Goal: Information Seeking & Learning: Understand process/instructions

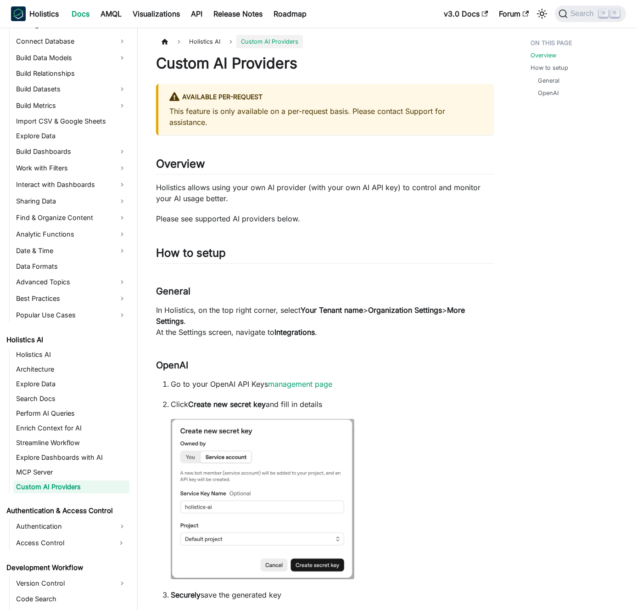
click at [333, 304] on p "In Holistics, on the top right corner, select Your Tenant name > Organization S…" at bounding box center [325, 320] width 338 height 33
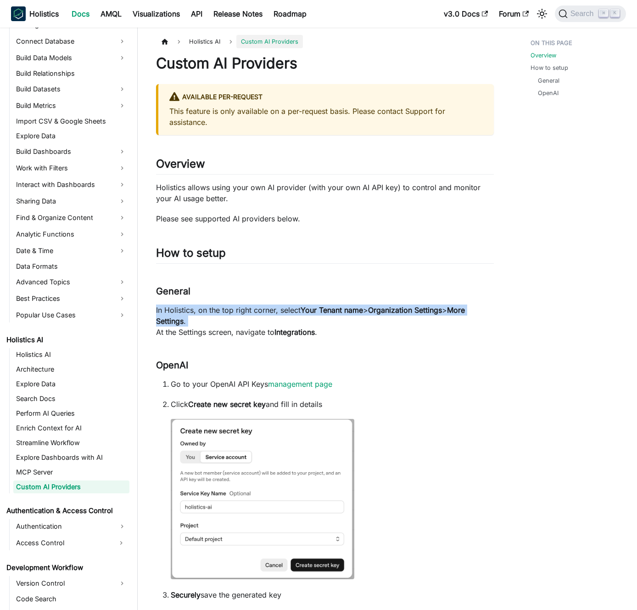
click at [333, 304] on p "In Holistics, on the top right corner, select Your Tenant name > Organization S…" at bounding box center [325, 320] width 338 height 33
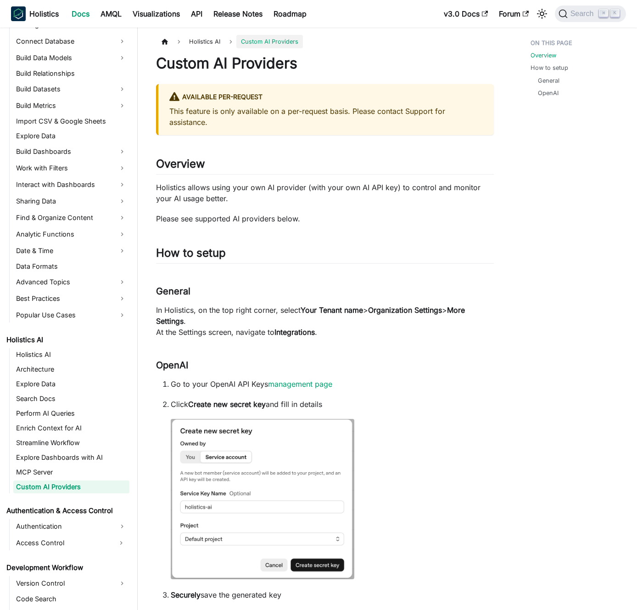
click at [330, 336] on p "In Holistics, on the top right corner, select Your Tenant name > Organization S…" at bounding box center [325, 320] width 338 height 33
click at [349, 333] on p "In Holistics, on the top right corner, select Your Tenant name > Organization S…" at bounding box center [325, 320] width 338 height 33
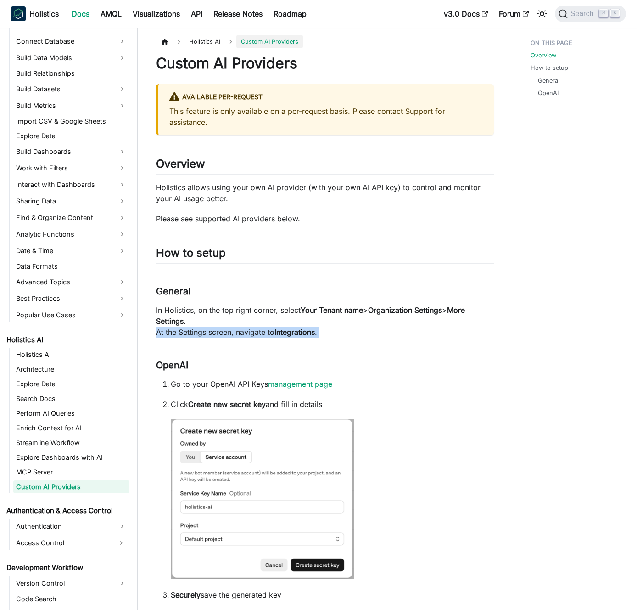
click at [349, 333] on p "In Holistics, on the top right corner, select Your Tenant name > Organization S…" at bounding box center [325, 320] width 338 height 33
click at [361, 330] on p "In Holistics, on the top right corner, select Your Tenant name > Organization S…" at bounding box center [325, 320] width 338 height 33
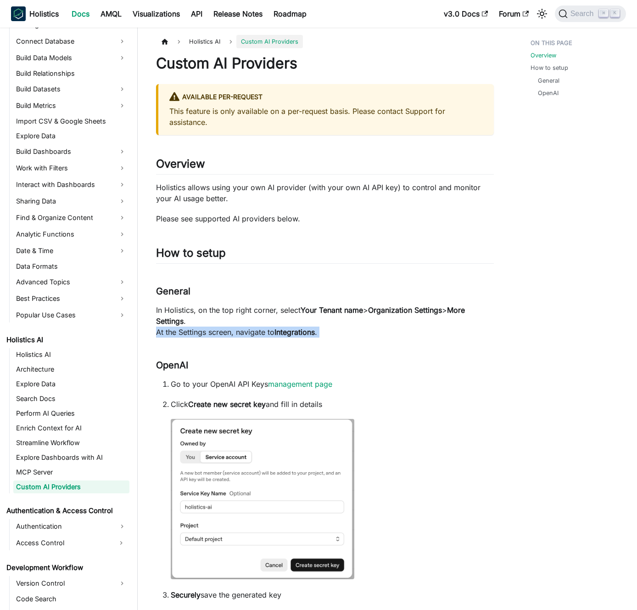
click at [377, 334] on p "In Holistics, on the top right corner, select Your Tenant name > Organization S…" at bounding box center [325, 320] width 338 height 33
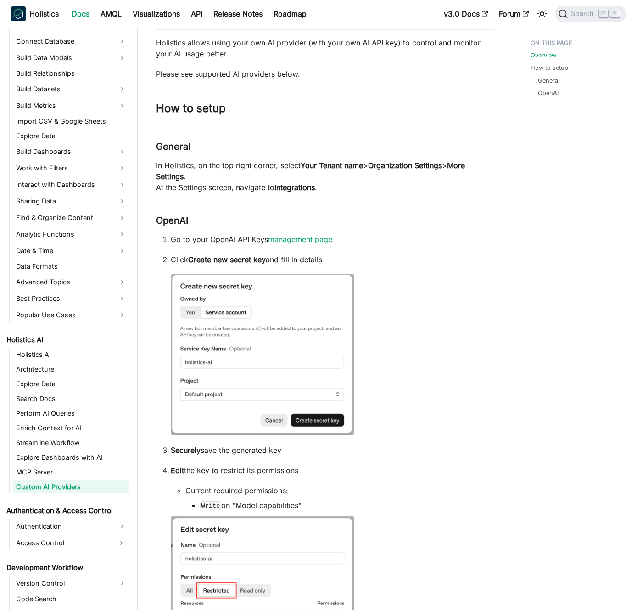
scroll to position [160, 0]
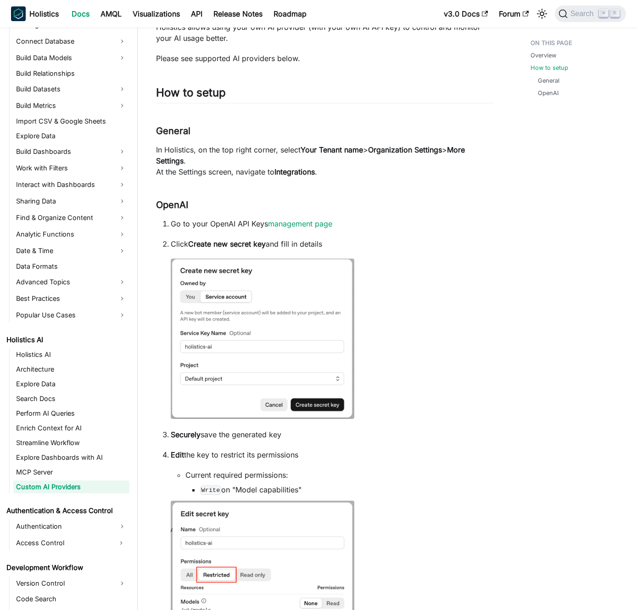
click at [429, 341] on li "Click Create new secret key and fill in details" at bounding box center [332, 329] width 323 height 183
click at [426, 340] on li "Click Create new secret key and fill in details" at bounding box center [332, 329] width 323 height 183
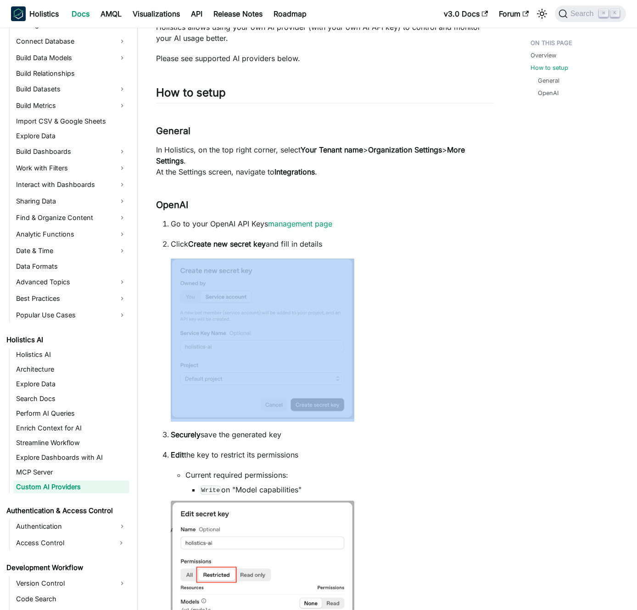
click at [426, 340] on li "Click Create new secret key and fill in details" at bounding box center [332, 329] width 323 height 183
click at [420, 340] on li "Click Create new secret key and fill in details" at bounding box center [332, 329] width 323 height 183
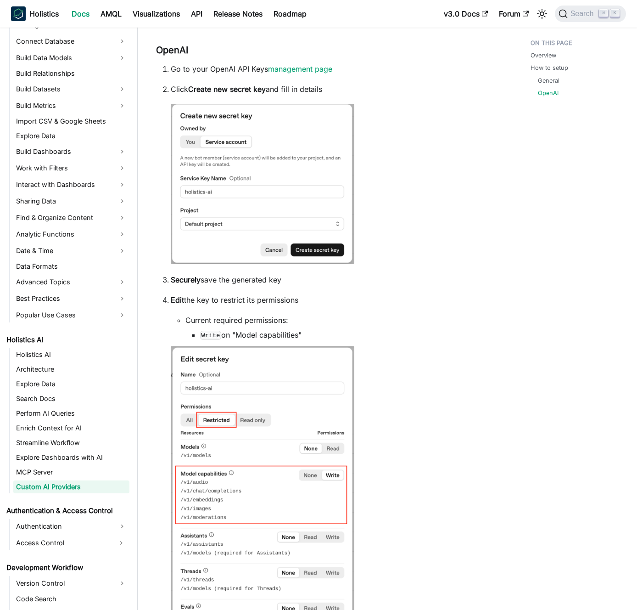
scroll to position [315, 0]
click at [418, 372] on li "Edit the key to restrict its permissions Current required permissions: Write on…" at bounding box center [332, 535] width 323 height 482
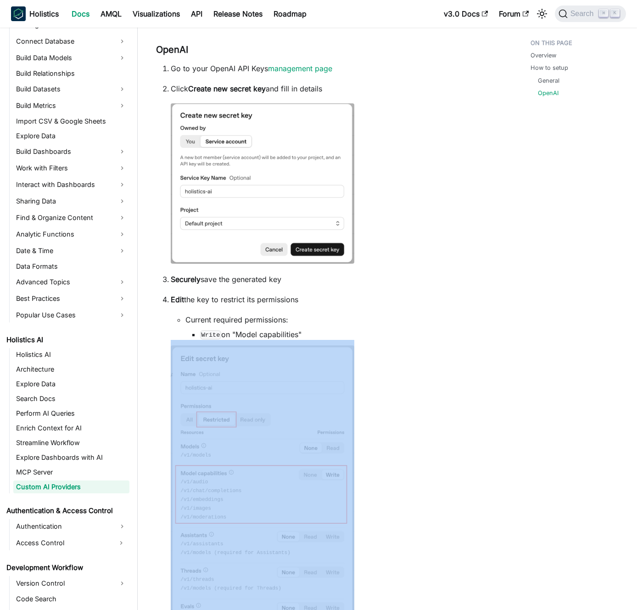
click at [418, 372] on li "Edit the key to restrict its permissions Current required permissions: Write on…" at bounding box center [332, 535] width 323 height 482
click at [422, 373] on li "Edit the key to restrict its permissions Current required permissions: Write on…" at bounding box center [332, 535] width 323 height 482
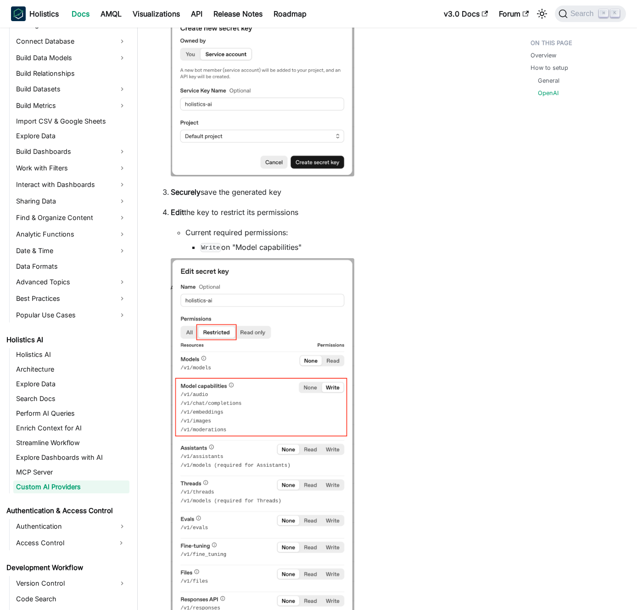
click at [443, 364] on li "Edit the key to restrict its permissions Current required permissions: Write on…" at bounding box center [332, 448] width 323 height 482
click at [457, 354] on li "Edit the key to restrict its permissions Current required permissions: Write on…" at bounding box center [332, 448] width 323 height 482
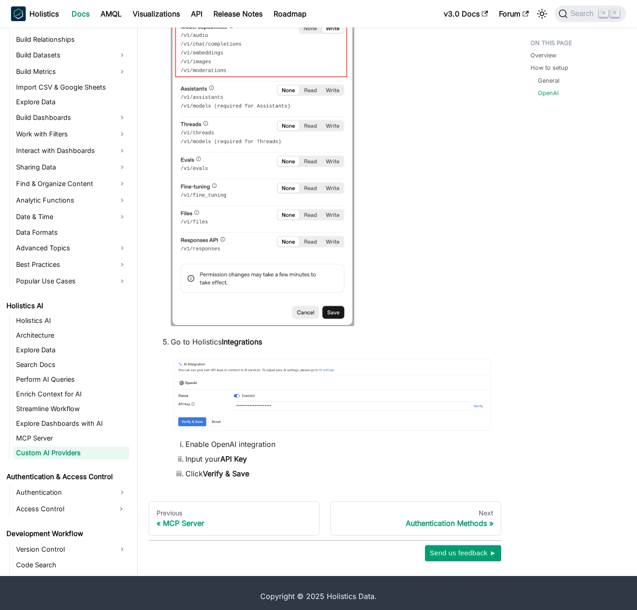
scroll to position [768, 0]
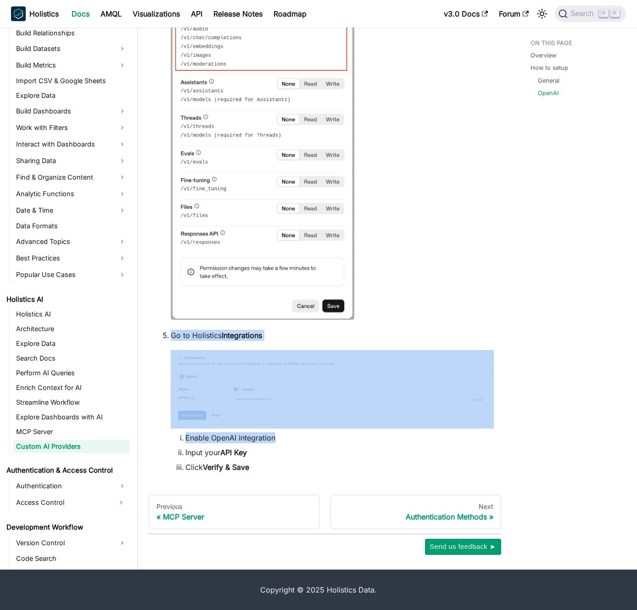
drag, startPoint x: 456, startPoint y: 327, endPoint x: 433, endPoint y: 461, distance: 135.2
click at [450, 443] on ol "Go to your OpenAI API Keys management page Click Create new secret key and fill…" at bounding box center [325, 41] width 338 height 862
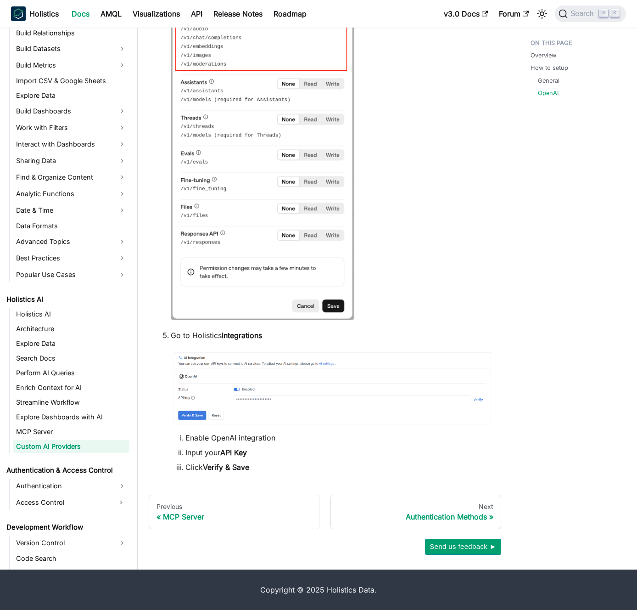
click at [413, 463] on li "Click Verify & Save" at bounding box center [340, 466] width 309 height 11
click at [413, 462] on li "Click Verify & Save" at bounding box center [340, 466] width 309 height 11
click at [418, 454] on li "Input your API Key" at bounding box center [340, 452] width 309 height 11
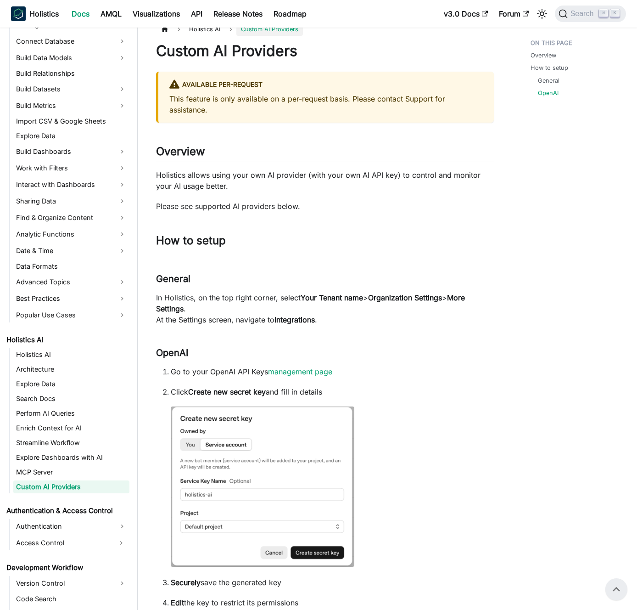
scroll to position [0, 0]
